Goal: Information Seeking & Learning: Learn about a topic

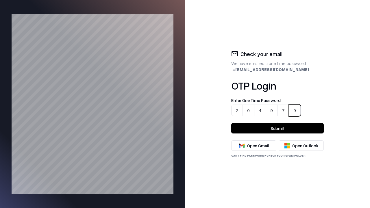
type input "******"
click at [278, 129] on button "Submit" at bounding box center [278, 128] width 93 height 10
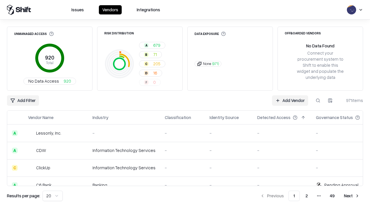
click at [52, 196] on html "Issues Vendors Integrations Unmanaged Access 920 Total No Data Access 920 Risk …" at bounding box center [185, 104] width 370 height 208
click at [352, 196] on button "Next" at bounding box center [352, 196] width 23 height 10
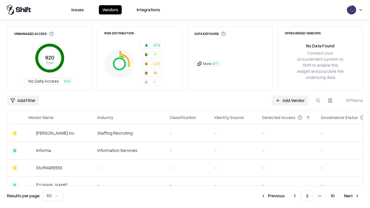
click at [352, 196] on button "Next" at bounding box center [352, 196] width 23 height 10
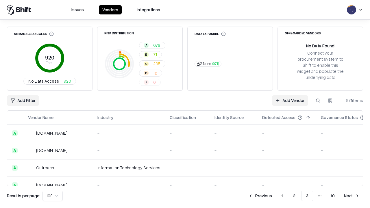
click at [352, 196] on button "Next" at bounding box center [352, 196] width 23 height 10
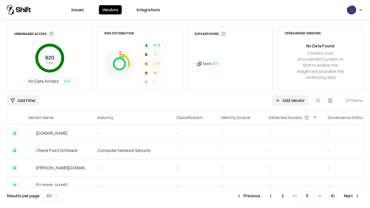
click at [352, 196] on button "Next" at bounding box center [352, 196] width 23 height 10
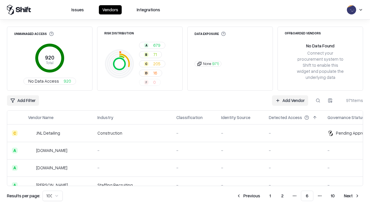
click at [352, 196] on button "Next" at bounding box center [352, 196] width 23 height 10
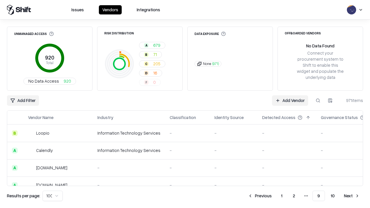
click at [352, 196] on button "Next" at bounding box center [352, 196] width 23 height 10
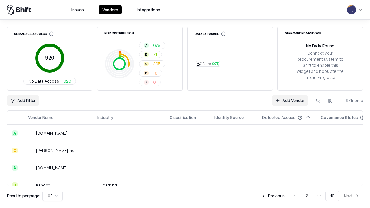
click at [274, 196] on button "Previous" at bounding box center [273, 196] width 31 height 10
click at [261, 196] on button "Previous" at bounding box center [273, 196] width 31 height 10
click at [249, 196] on button "Previous" at bounding box center [249, 196] width 31 height 10
click at [249, 196] on button "Previous" at bounding box center [248, 196] width 31 height 10
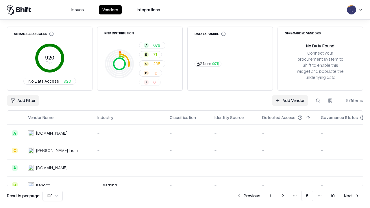
click at [249, 196] on button "Previous" at bounding box center [249, 196] width 31 height 10
click at [261, 196] on button "Previous" at bounding box center [260, 196] width 31 height 10
click at [274, 196] on button "Previous" at bounding box center [273, 196] width 31 height 10
click at [52, 196] on html "Issues Vendors Integrations Unmanaged Access 920 Total No Data Access 920 Risk …" at bounding box center [185, 104] width 370 height 208
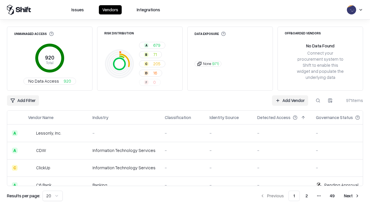
click at [185, 104] on div "Add Filter Add Vendor 971 items" at bounding box center [185, 101] width 357 height 10
click at [23, 101] on html "Issues Vendors Integrations Unmanaged Access 920 Total No Data Access 920 Risk …" at bounding box center [185, 104] width 370 height 208
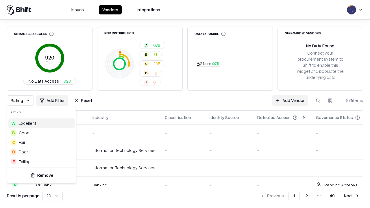
click at [185, 104] on html "Issues Vendors Integrations Unmanaged Access 920 Total No Data Access 920 Risk …" at bounding box center [185, 104] width 370 height 208
click at [82, 101] on button "Reset" at bounding box center [83, 101] width 25 height 10
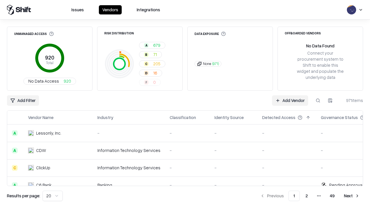
click at [185, 104] on div "Add Filter Add Vendor 971 items" at bounding box center [185, 101] width 357 height 10
click at [23, 101] on html "Issues Vendors Integrations Unmanaged Access 920 Total No Data Access 920 Risk …" at bounding box center [185, 104] width 370 height 208
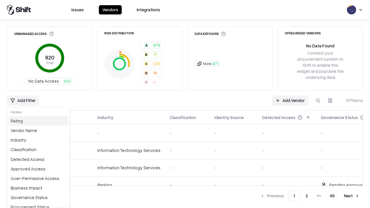
click at [36, 121] on div "Rating" at bounding box center [38, 121] width 60 height 10
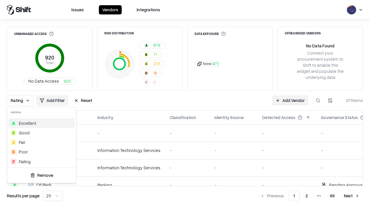
click at [41, 123] on div "A Excellent" at bounding box center [41, 124] width 67 height 10
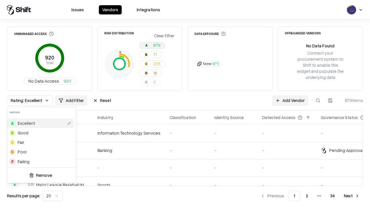
click at [185, 104] on html "Issues Vendors Integrations Unmanaged Access 920 Total No Data Access 920 Risk …" at bounding box center [185, 104] width 370 height 208
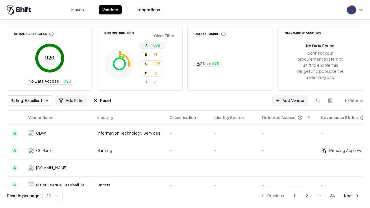
click at [185, 104] on div "Rating: Excellent Add Filter Reset Add Vendor 679 items" at bounding box center [185, 101] width 357 height 10
click at [100, 101] on button "Reset" at bounding box center [102, 101] width 25 height 10
click at [185, 104] on div "Add Filter Add Vendor 679 items" at bounding box center [185, 101] width 357 height 10
click at [23, 101] on html "Issues Vendors Integrations Unmanaged Access 920 Total No Data Access 920 Risk …" at bounding box center [185, 104] width 370 height 208
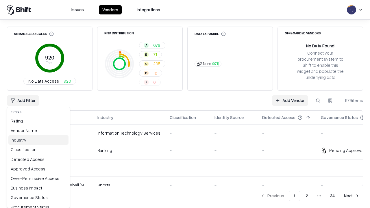
click at [36, 140] on div "Industry" at bounding box center [38, 140] width 60 height 10
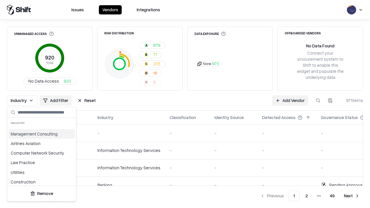
click at [185, 104] on html "Issues Vendors Integrations Unmanaged Access 920 Total No Data Access 920 Risk …" at bounding box center [185, 104] width 370 height 208
click at [85, 101] on button "Reset" at bounding box center [86, 101] width 25 height 10
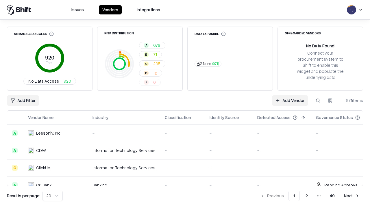
click at [185, 104] on div "Add Filter Add Vendor 971 items" at bounding box center [185, 101] width 357 height 10
click at [23, 101] on html "Issues Vendors Integrations Unmanaged Access 920 Total No Data Access 920 Risk …" at bounding box center [185, 104] width 370 height 208
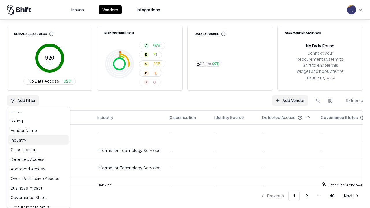
click at [36, 140] on div "Industry" at bounding box center [38, 140] width 60 height 10
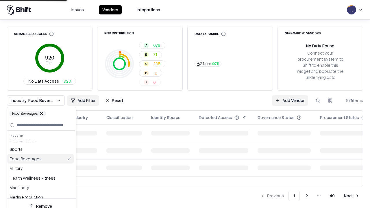
click at [185, 104] on html "Issues Vendors Integrations Unmanaged Access 920 Total No Data Access 920 Risk …" at bounding box center [185, 104] width 370 height 208
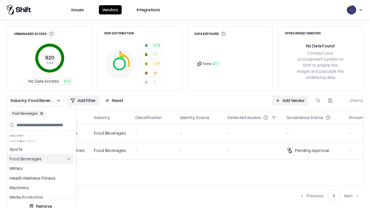
click at [185, 104] on html "Issues Vendors Integrations Unmanaged Access 920 Total No Data Access 920 Risk …" at bounding box center [185, 104] width 370 height 208
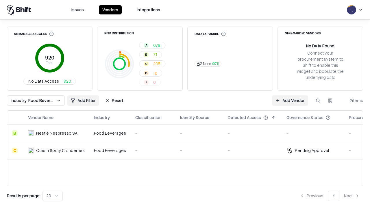
click at [113, 101] on button "Reset" at bounding box center [114, 101] width 25 height 10
click at [185, 104] on div "Industry: Food Beverages Add Filter Reset Add Vendor 2 items" at bounding box center [185, 101] width 357 height 10
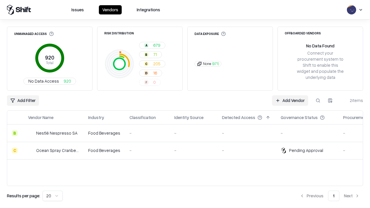
click at [23, 101] on html "Issues Vendors Integrations Unmanaged Access 920 Total No Data Access 920 Risk …" at bounding box center [185, 104] width 370 height 208
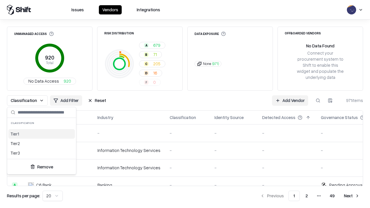
click at [185, 104] on html "Issues Vendors Integrations Unmanaged Access 920 Total No Data Access 920 Risk …" at bounding box center [185, 104] width 370 height 208
click at [95, 101] on button "Reset" at bounding box center [97, 101] width 25 height 10
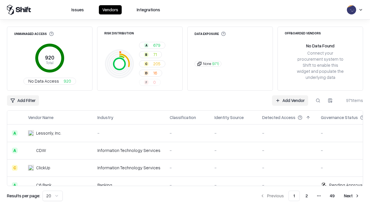
click at [185, 104] on div "Add Filter Add Vendor 971 items" at bounding box center [185, 101] width 357 height 10
click at [23, 101] on html "Issues Vendors Integrations Unmanaged Access 920 Total No Data Access 920 Risk …" at bounding box center [185, 104] width 370 height 208
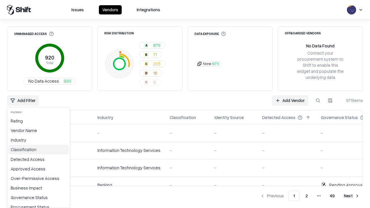
click at [36, 150] on div "Classification" at bounding box center [38, 150] width 60 height 10
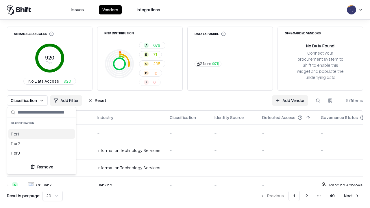
click at [41, 134] on div "Tier 1" at bounding box center [41, 134] width 67 height 10
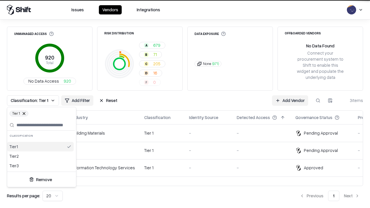
click at [185, 104] on html "Issues Vendors Integrations Unmanaged Access 920 Total No Data Access 920 Risk …" at bounding box center [185, 104] width 370 height 208
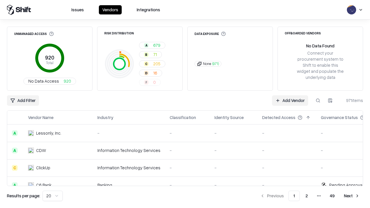
click at [331, 101] on html "Issues Vendors Integrations Unmanaged Access 920 Total No Data Access 920 Risk …" at bounding box center [185, 104] width 370 height 208
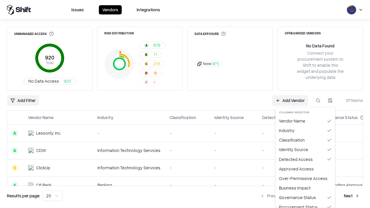
click at [185, 104] on html "Issues Vendors Integrations Unmanaged Access 920 Total No Data Access 920 Risk …" at bounding box center [185, 104] width 370 height 208
click at [331, 101] on button "button" at bounding box center [330, 101] width 10 height 10
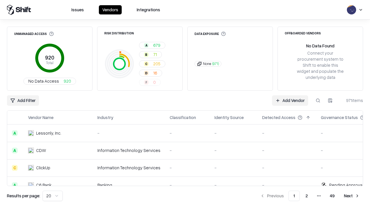
click at [331, 101] on html "Issues Vendors Integrations Unmanaged Access 920 Total No Data Access 920 Risk …" at bounding box center [185, 104] width 370 height 208
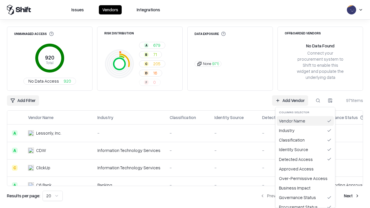
click at [306, 121] on div "Vendor Name" at bounding box center [305, 121] width 57 height 10
click at [331, 101] on button "button" at bounding box center [330, 101] width 10 height 10
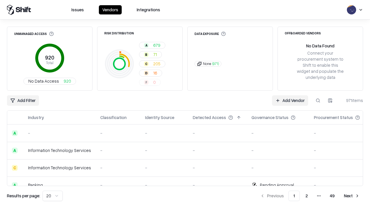
click at [331, 101] on html "Issues Vendors Integrations Unmanaged Access 920 Total No Data Access 920 Risk …" at bounding box center [185, 104] width 370 height 208
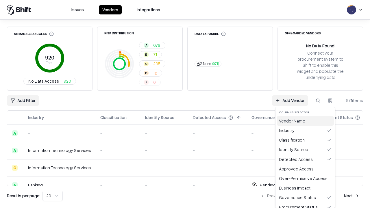
click at [306, 121] on div "Vendor Name" at bounding box center [305, 121] width 57 height 10
click at [331, 101] on button "button" at bounding box center [330, 101] width 10 height 10
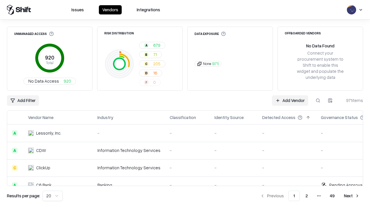
click at [331, 101] on html "Issues Vendors Integrations Unmanaged Access 920 Total No Data Access 920 Risk …" at bounding box center [185, 104] width 370 height 208
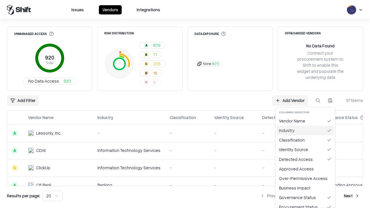
click at [306, 131] on div "Industry" at bounding box center [305, 131] width 57 height 10
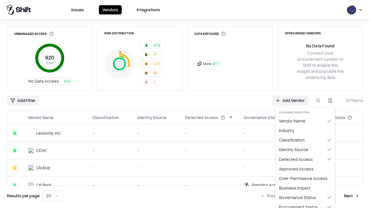
click at [331, 101] on button "button" at bounding box center [330, 101] width 10 height 10
click at [331, 101] on html "Issues Vendors Integrations Unmanaged Access 920 Total No Data Access 920 Risk …" at bounding box center [185, 104] width 370 height 208
click at [306, 131] on div "Industry" at bounding box center [305, 131] width 57 height 10
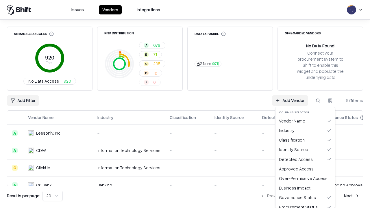
click at [331, 101] on button "button" at bounding box center [330, 101] width 10 height 10
click at [331, 101] on html "Issues Vendors Integrations Unmanaged Access 920 Total No Data Access 920 Risk …" at bounding box center [185, 104] width 370 height 208
click at [306, 140] on div "Classification" at bounding box center [305, 140] width 57 height 10
click at [331, 101] on html "Issues Vendors Integrations Unmanaged Access 920 Total No Data Access 920 Risk …" at bounding box center [185, 104] width 370 height 208
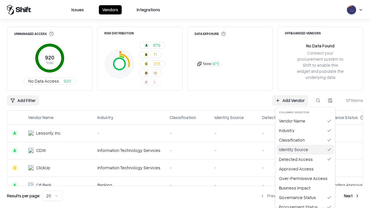
click at [306, 150] on div "Identity Source" at bounding box center [305, 150] width 57 height 10
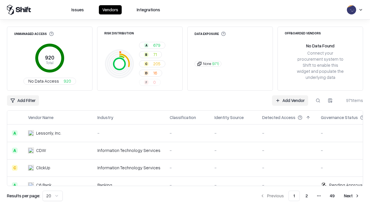
click at [52, 196] on html "Issues Vendors Integrations Unmanaged Access 920 Total No Data Access 920 Risk …" at bounding box center [185, 104] width 370 height 208
click at [352, 196] on button "Next" at bounding box center [352, 196] width 23 height 10
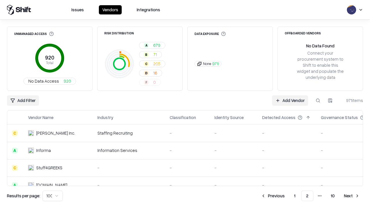
click at [352, 196] on button "Next" at bounding box center [352, 196] width 23 height 10
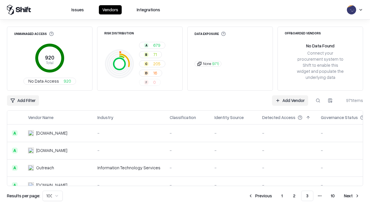
click at [352, 196] on button "Next" at bounding box center [352, 196] width 23 height 10
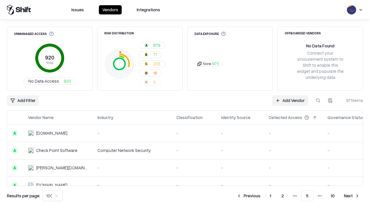
click at [352, 196] on button "Next" at bounding box center [352, 196] width 23 height 10
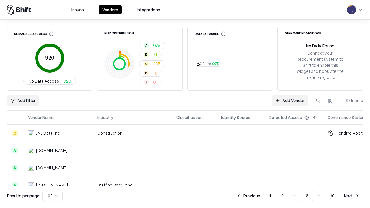
click at [352, 196] on button "Next" at bounding box center [352, 196] width 23 height 10
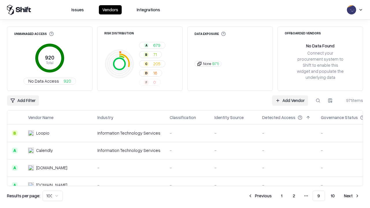
click at [352, 196] on button "Next" at bounding box center [352, 196] width 23 height 10
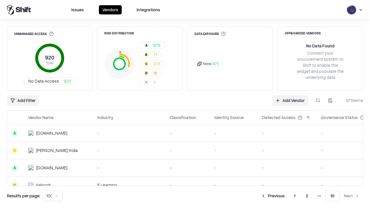
click at [274, 196] on button "Previous" at bounding box center [273, 196] width 31 height 10
click at [261, 196] on button "Previous" at bounding box center [273, 196] width 31 height 10
click at [249, 196] on button "Previous" at bounding box center [249, 196] width 31 height 10
click at [249, 196] on button "Previous" at bounding box center [248, 196] width 31 height 10
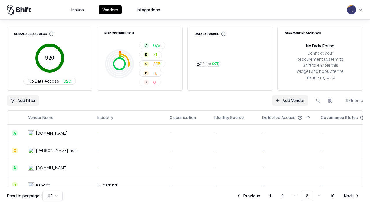
click at [249, 196] on button "Previous" at bounding box center [248, 196] width 31 height 10
click at [249, 196] on button "Previous" at bounding box center [249, 196] width 31 height 10
click at [261, 196] on button "Previous" at bounding box center [260, 196] width 31 height 10
click at [274, 196] on button "Previous" at bounding box center [273, 196] width 31 height 10
click at [52, 196] on html "Issues Vendors Integrations Unmanaged Access 920 Total No Data Access 920 Risk …" at bounding box center [185, 104] width 370 height 208
